Goal: Find specific page/section

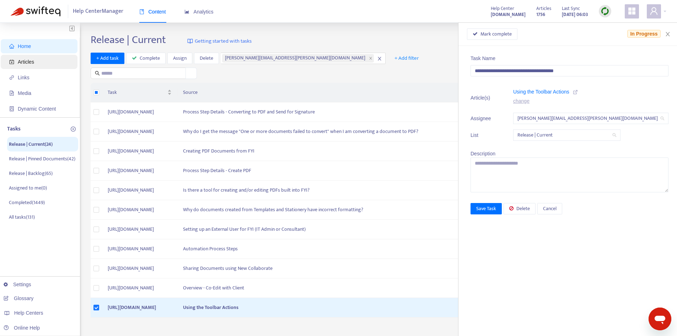
click at [25, 59] on span "Articles" at bounding box center [26, 62] width 16 height 6
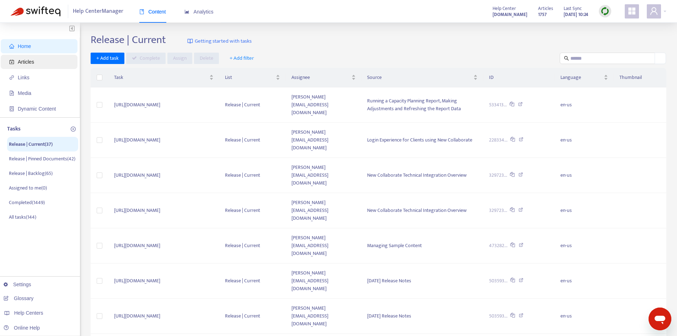
click at [42, 63] on span "Articles" at bounding box center [40, 62] width 63 height 14
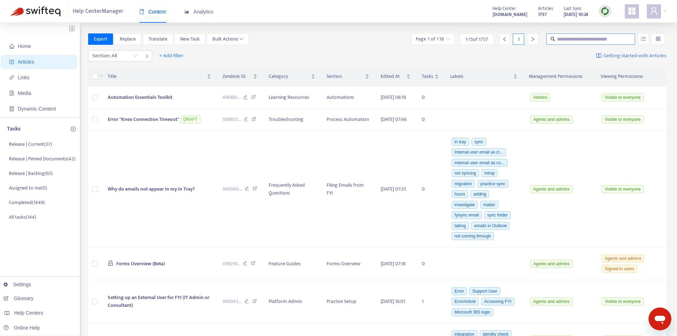
click at [577, 40] on input "text" at bounding box center [591, 39] width 68 height 8
type input "*"
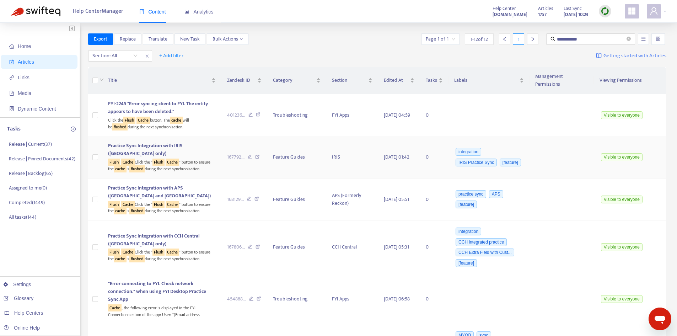
click at [145, 165] on sqkw "flushed" at bounding box center [136, 168] width 15 height 7
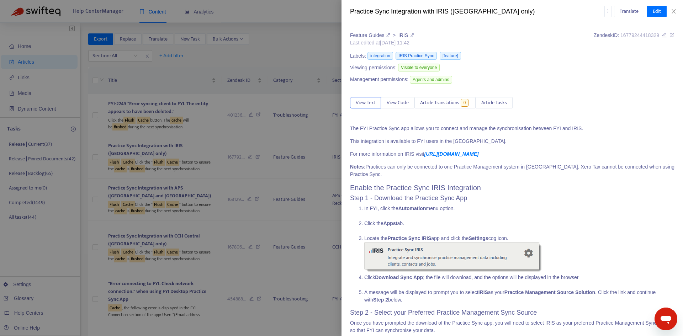
click at [669, 36] on icon at bounding box center [671, 34] width 5 height 5
click at [671, 14] on button "Close" at bounding box center [673, 11] width 10 height 7
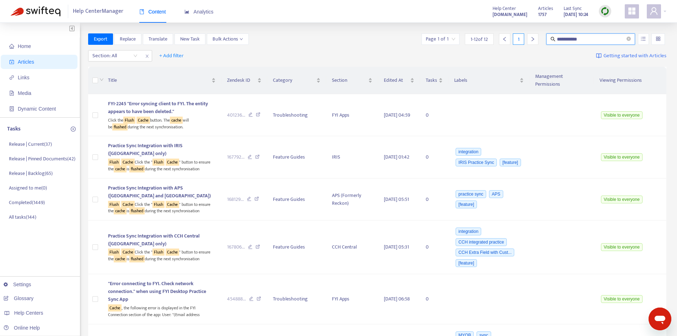
drag, startPoint x: 592, startPoint y: 38, endPoint x: 527, endPoint y: 36, distance: 64.4
click at [527, 36] on div "**********" at bounding box center [543, 38] width 246 height 11
type input "**********"
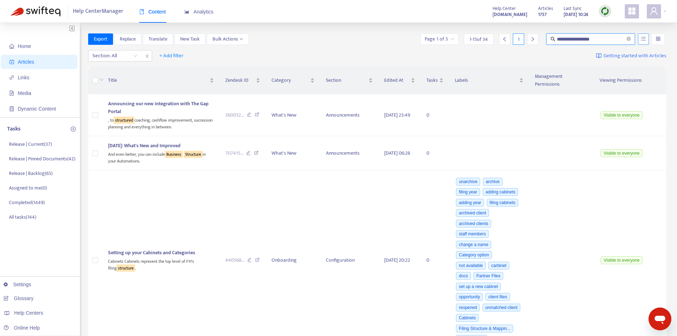
click at [643, 42] on button "button" at bounding box center [643, 38] width 11 height 11
click at [609, 62] on span "Match Exact Phrase" at bounding box center [620, 63] width 46 height 8
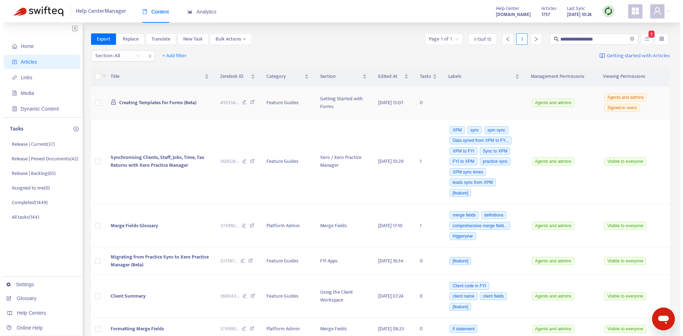
scroll to position [36, 0]
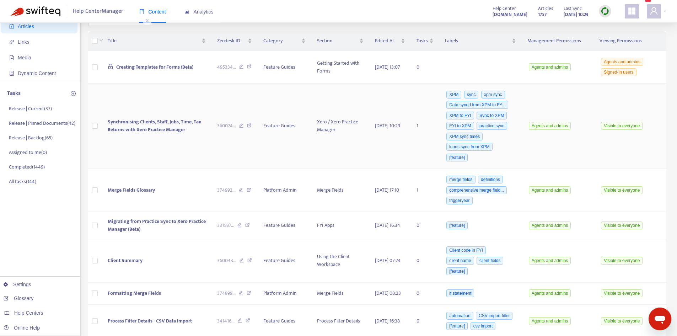
click at [181, 130] on span "Synchronising Clients, Staff, Jobs, Time, Tax Returns with Xero Practice Manager" at bounding box center [154, 126] width 93 height 16
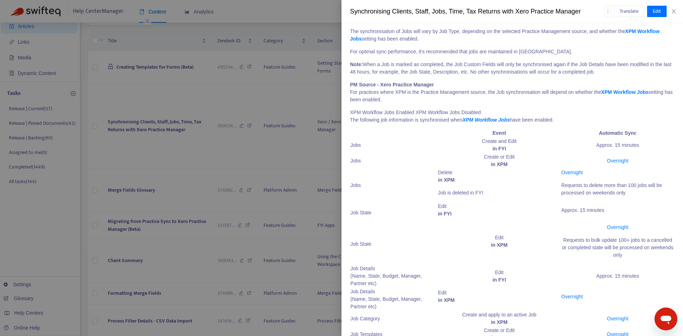
scroll to position [0, 0]
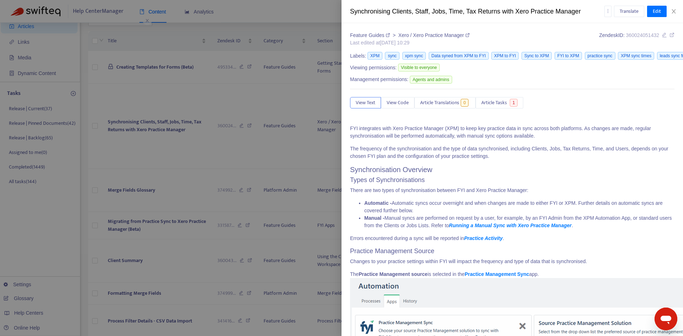
click at [669, 34] on icon at bounding box center [671, 34] width 5 height 5
